Goal: Complete application form: Complete application form

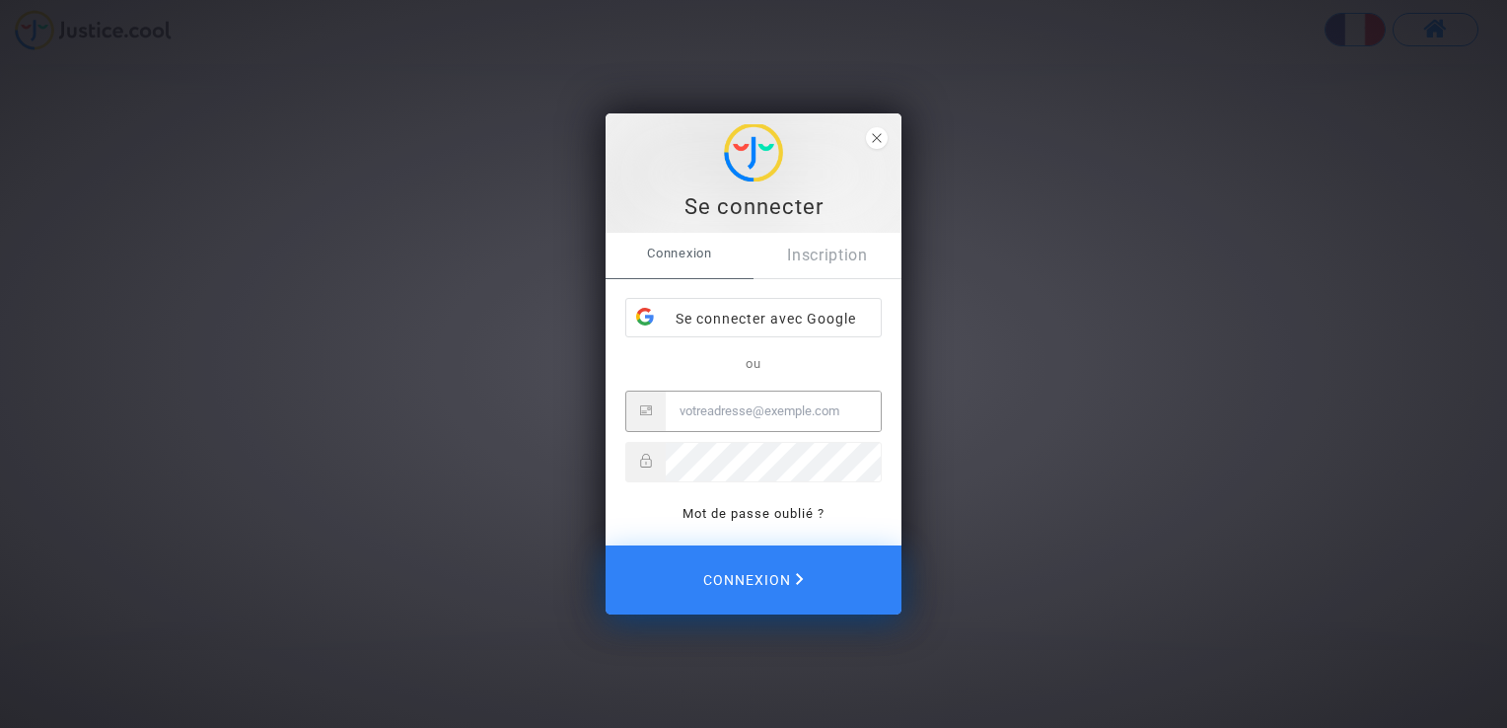
click at [688, 412] on input "Email" at bounding box center [773, 411] width 215 height 39
type input "[PERSON_NAME][EMAIL_ADDRESS][DOMAIN_NAME]"
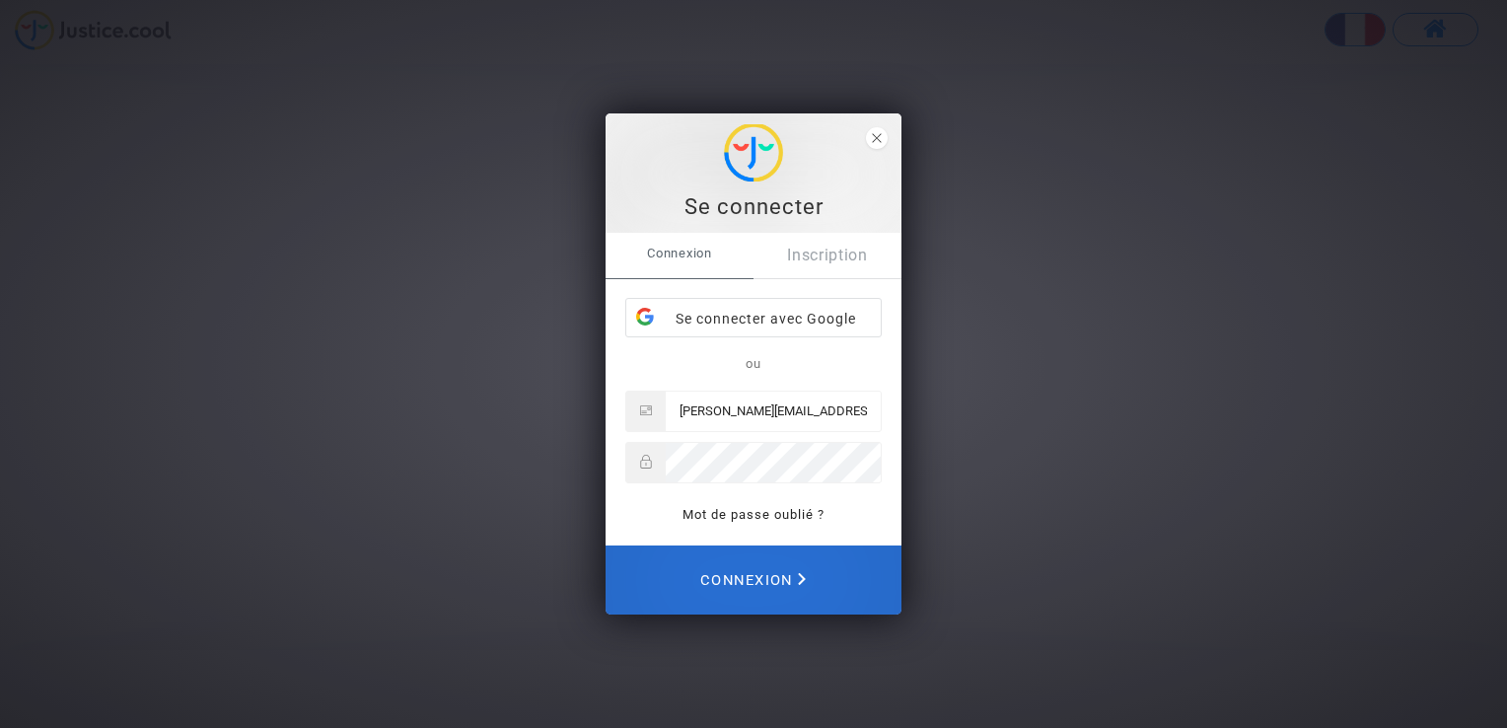
click at [773, 573] on span "Connexion" at bounding box center [753, 579] width 106 height 43
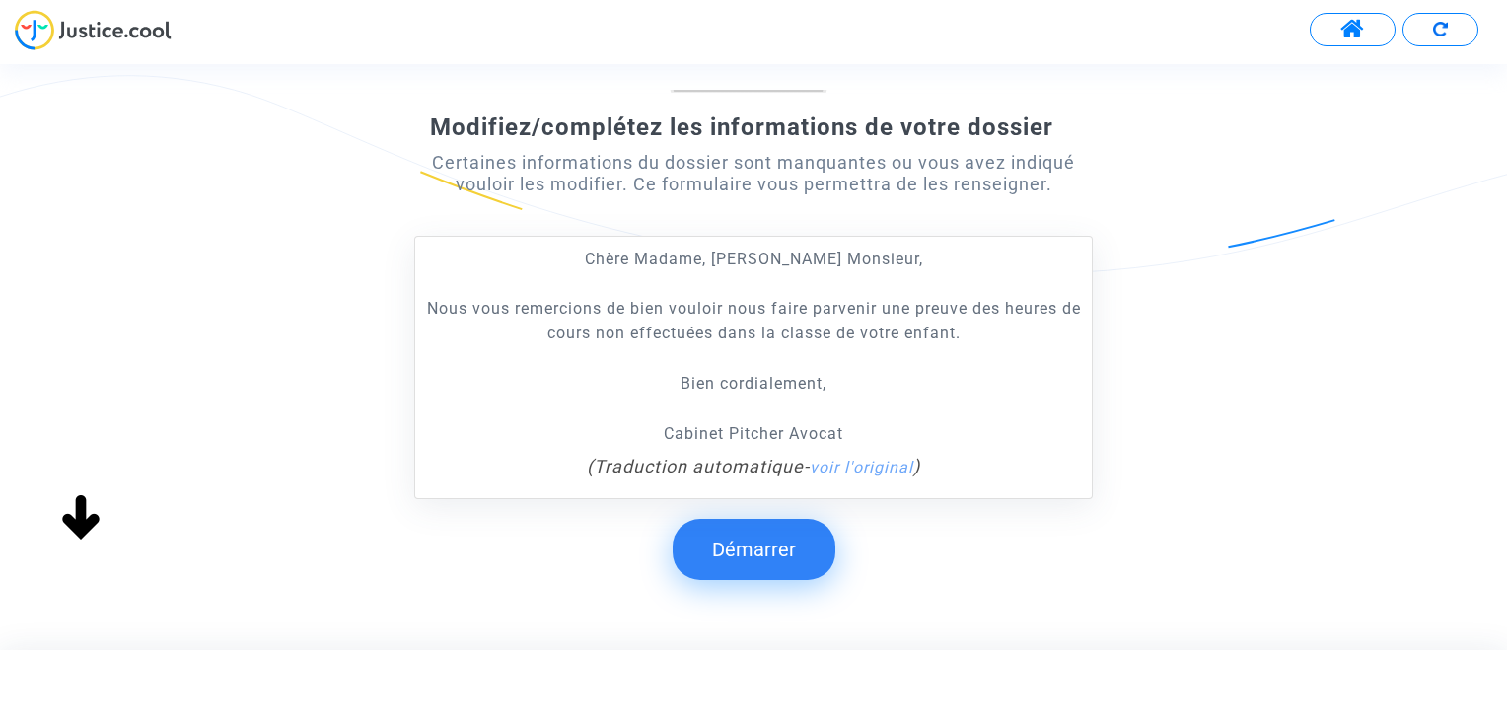
scroll to position [296, 0]
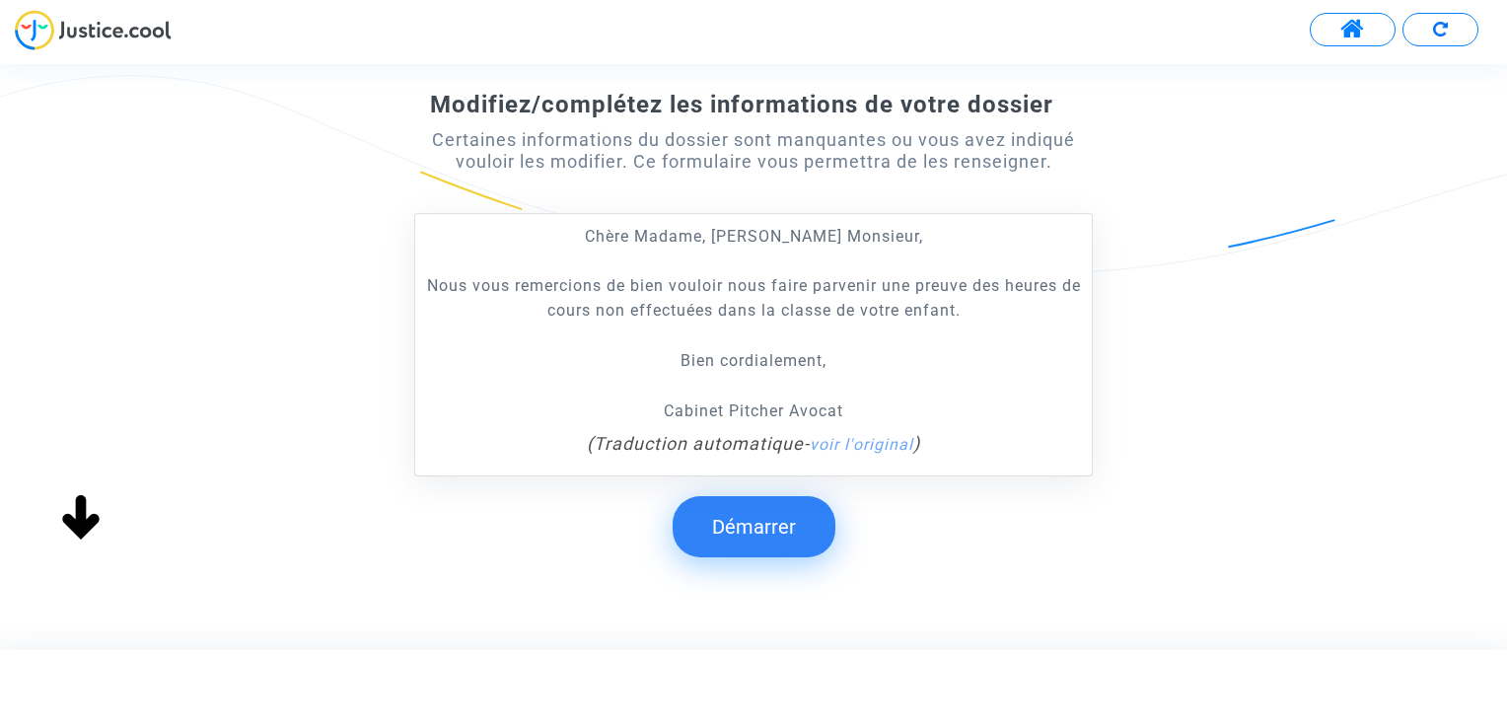
click at [748, 527] on button "Démarrer" at bounding box center [754, 526] width 163 height 61
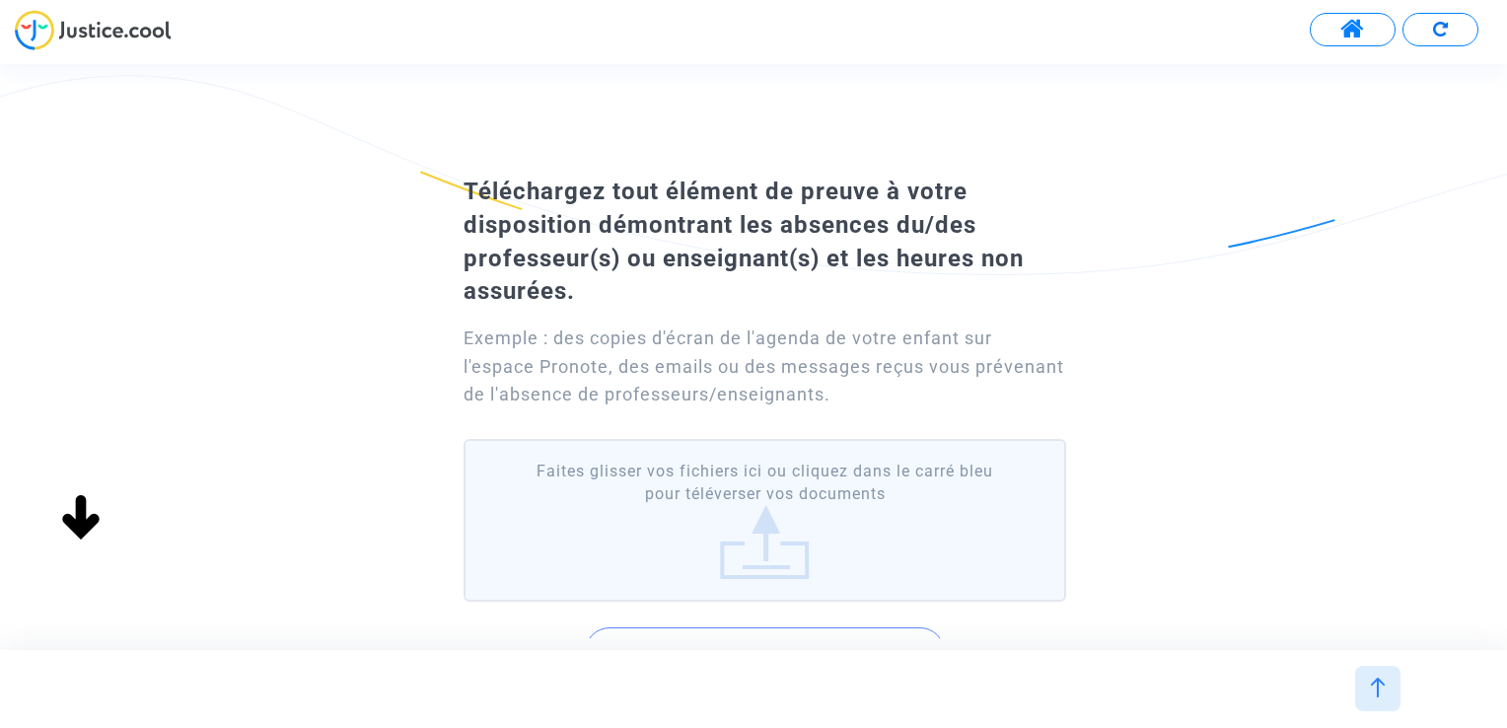
click at [647, 520] on label "Faites glisser vos fichiers ici ou cliquez dans le carré bleu pour téléverser v…" at bounding box center [765, 520] width 603 height 163
click at [0, 0] on input "Faites glisser vos fichiers ici ou cliquez dans le carré bleu pour téléverser v…" at bounding box center [0, 0] width 0 height 0
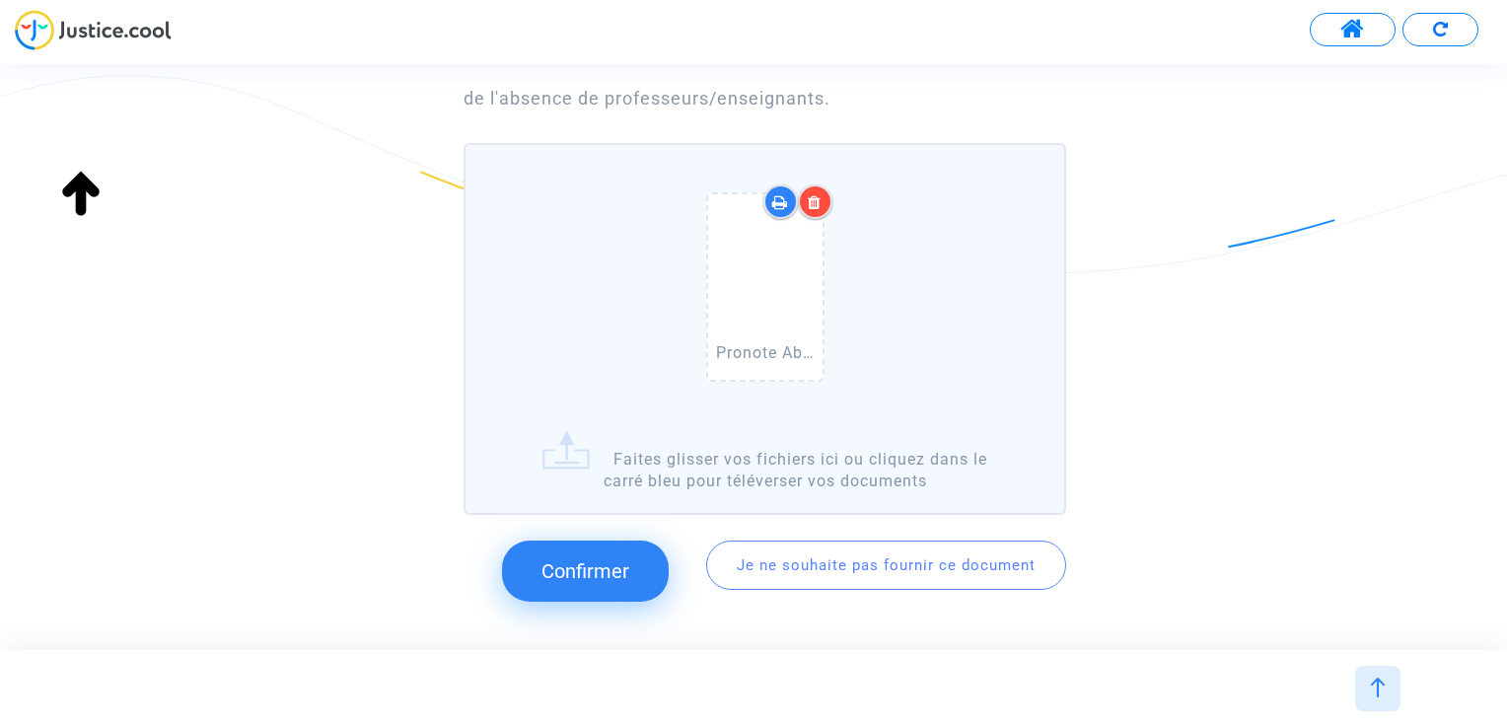
scroll to position [381, 0]
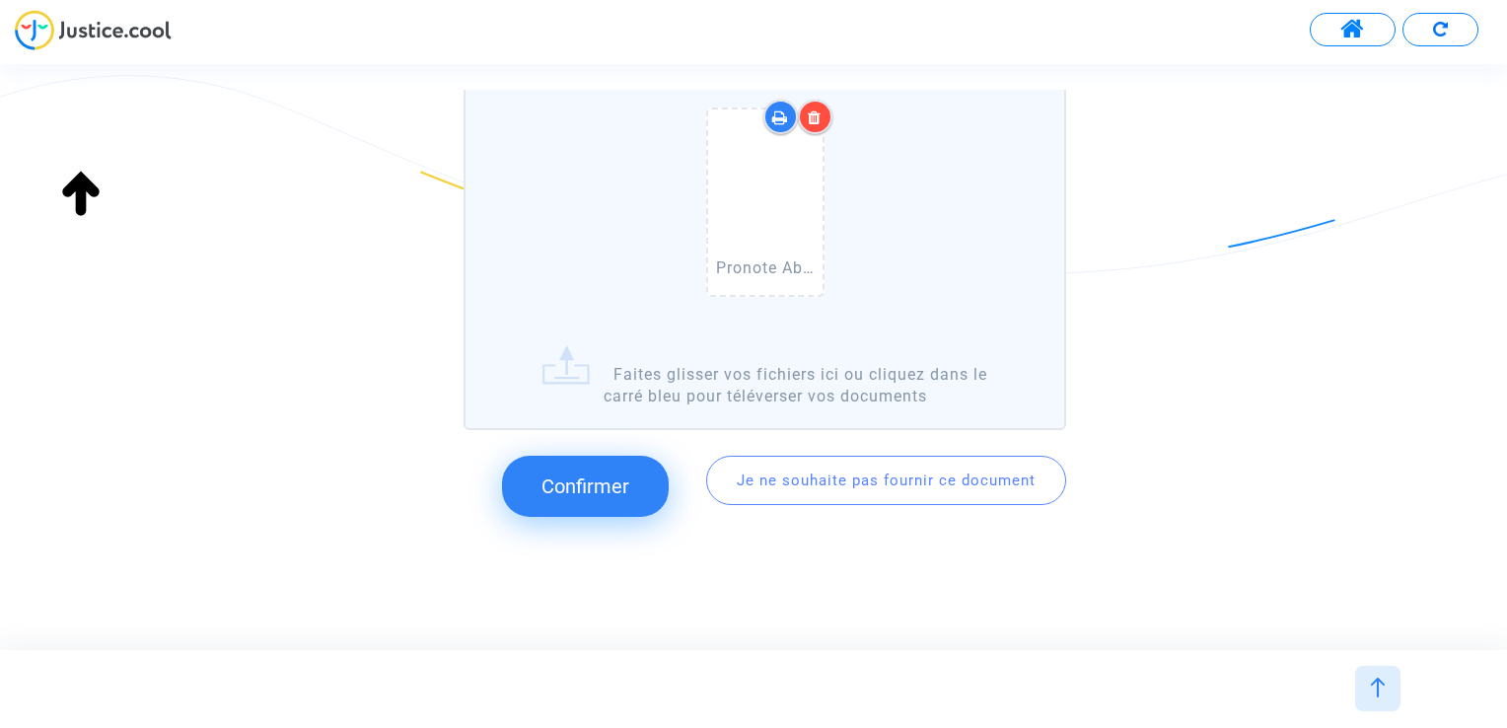
click at [597, 481] on span "Confirmer" at bounding box center [586, 487] width 88 height 24
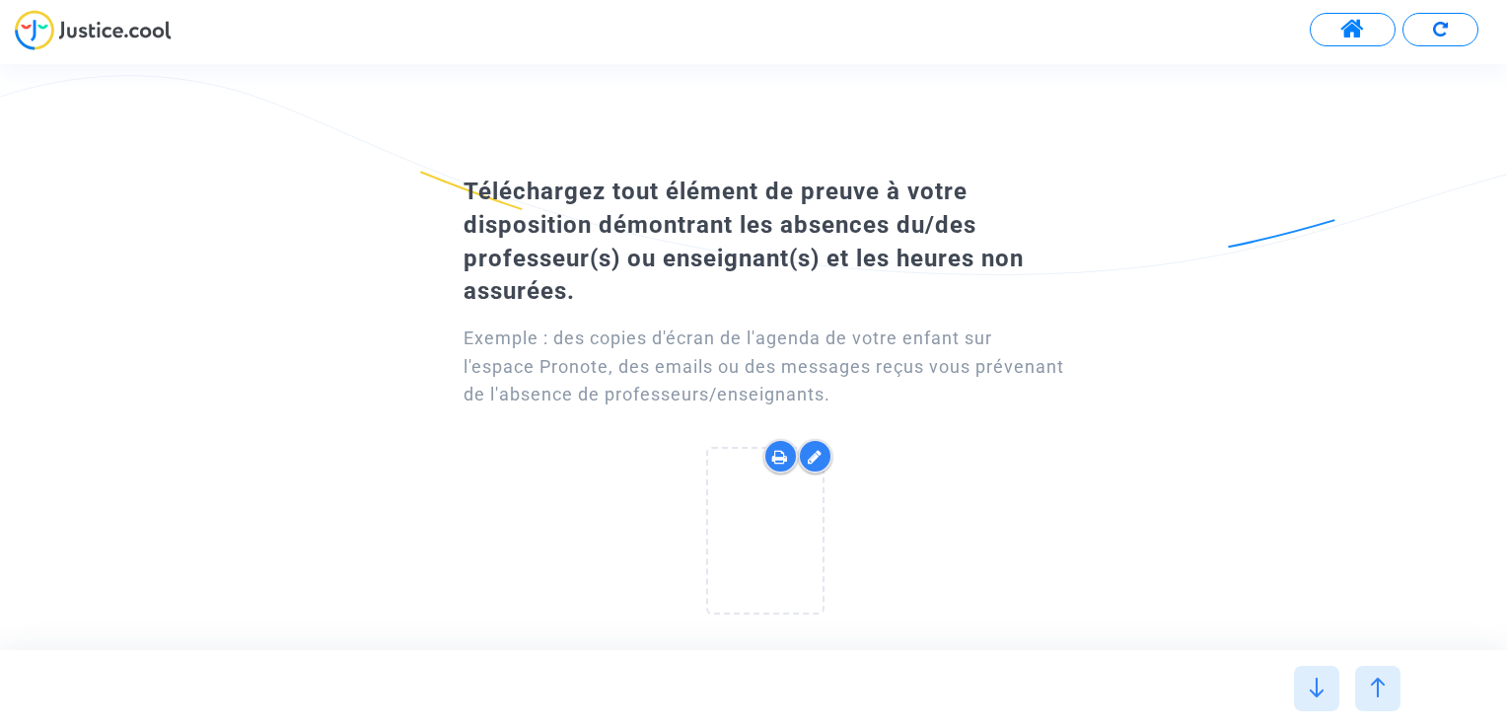
scroll to position [0, 0]
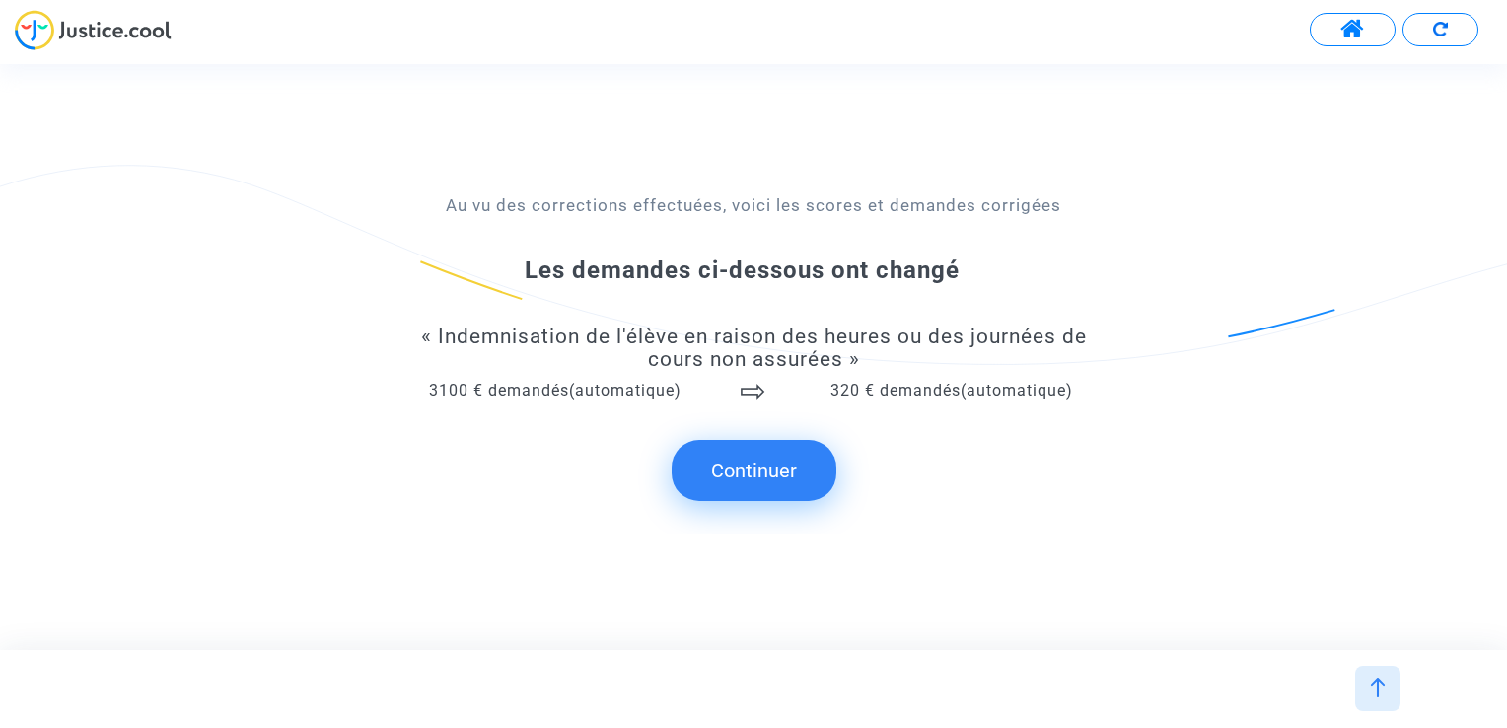
click at [718, 474] on button "Continuer" at bounding box center [754, 470] width 165 height 61
